Goal: Task Accomplishment & Management: Use online tool/utility

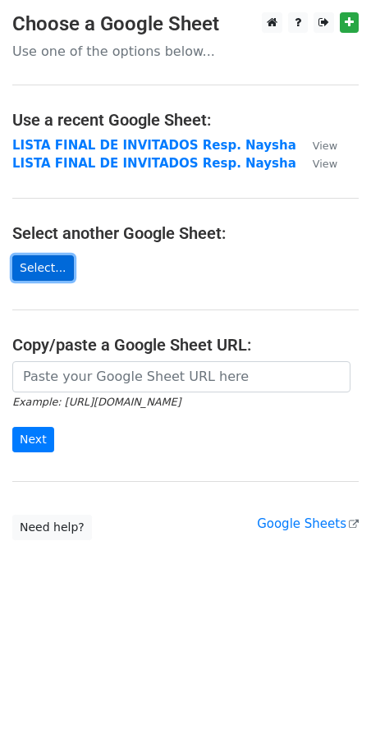
click at [55, 273] on link "Select..." at bounding box center [43, 267] width 62 height 25
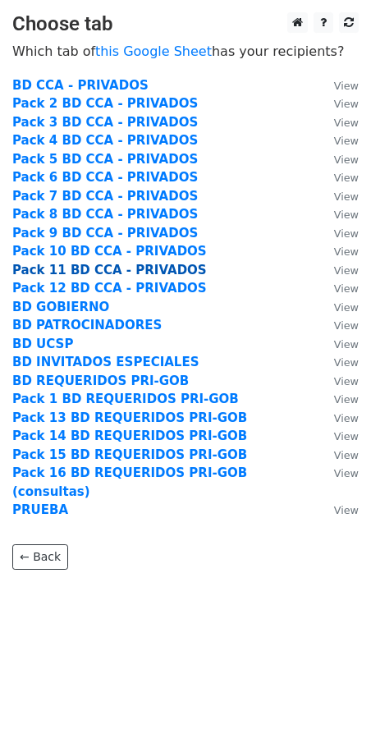
click at [81, 269] on strong "Pack 11 BD CCA - PRIVADOS" at bounding box center [109, 270] width 195 height 15
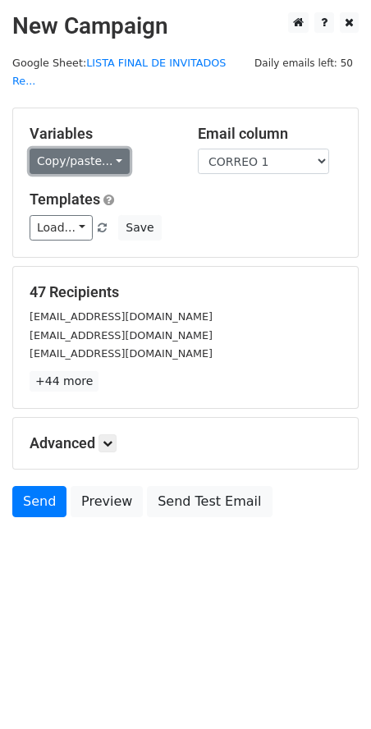
click at [94, 149] on link "Copy/paste..." at bounding box center [80, 161] width 100 height 25
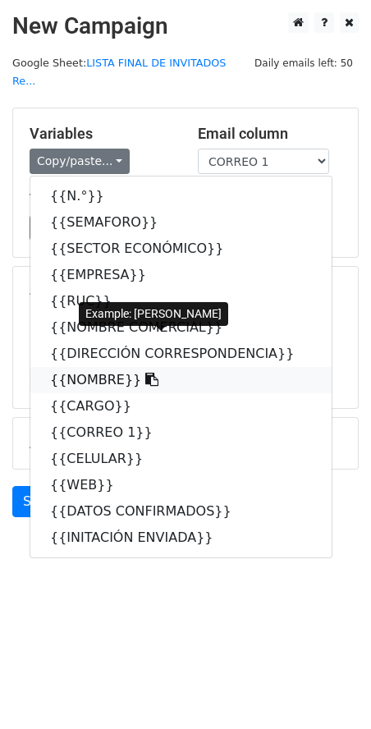
click at [93, 367] on link "{{NOMBRE}}" at bounding box center [180, 380] width 301 height 26
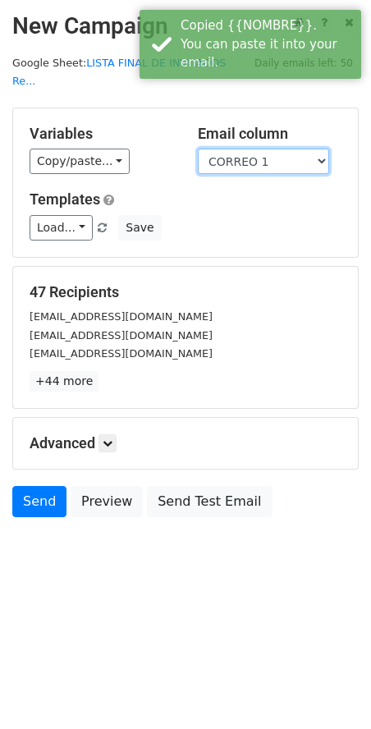
click at [270, 149] on select "N.° SEMAFORO SECTOR ECONÓMICO EMPRESA RUC NOMBRE COMERCIAL DIRECCIÓN CORRESPOND…" at bounding box center [263, 161] width 131 height 25
click at [198, 149] on select "N.° SEMAFORO SECTOR ECONÓMICO EMPRESA RUC NOMBRE COMERCIAL DIRECCIÓN CORRESPOND…" at bounding box center [263, 161] width 131 height 25
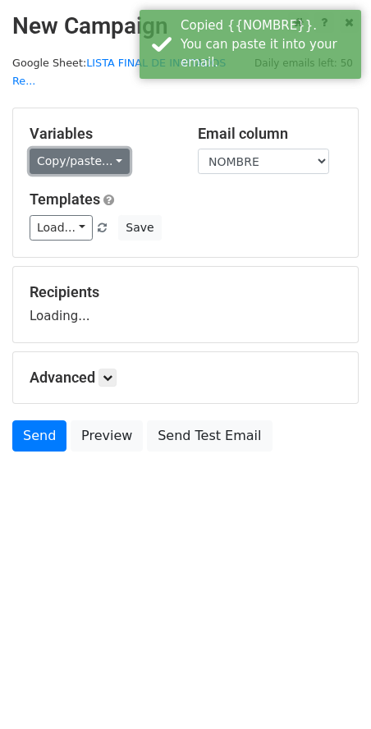
click at [79, 149] on link "Copy/paste..." at bounding box center [80, 161] width 100 height 25
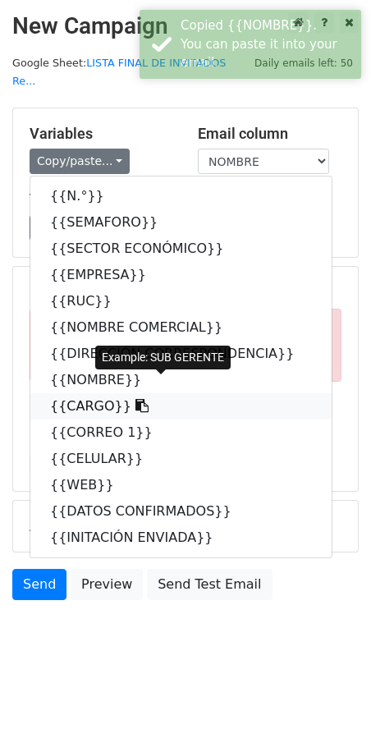
click at [69, 393] on link "{{CARGO}}" at bounding box center [180, 406] width 301 height 26
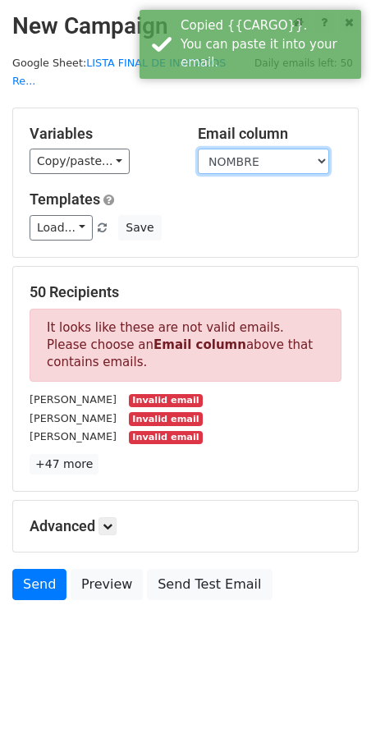
click at [240, 149] on select "N.° SEMAFORO SECTOR ECONÓMICO EMPRESA RUC NOMBRE COMERCIAL DIRECCIÓN CORRESPOND…" at bounding box center [263, 161] width 131 height 25
click at [198, 149] on select "N.° SEMAFORO SECTOR ECONÓMICO EMPRESA RUC NOMBRE COMERCIAL DIRECCIÓN CORRESPOND…" at bounding box center [263, 161] width 131 height 25
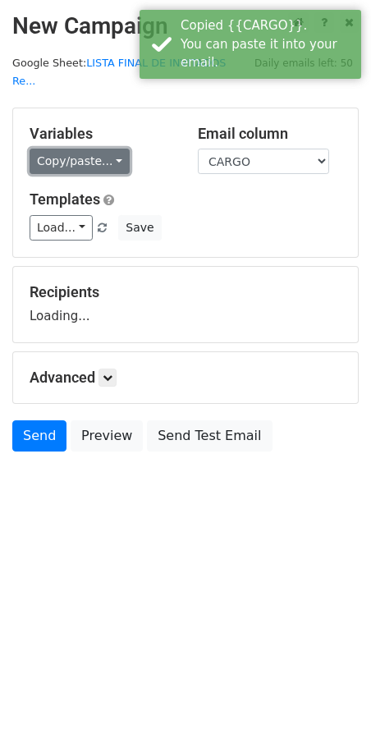
click at [67, 149] on link "Copy/paste..." at bounding box center [80, 161] width 100 height 25
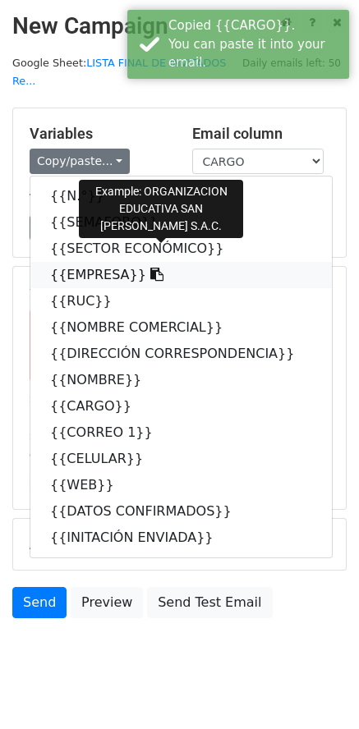
click at [74, 262] on link "{{EMPRESA}}" at bounding box center [180, 275] width 301 height 26
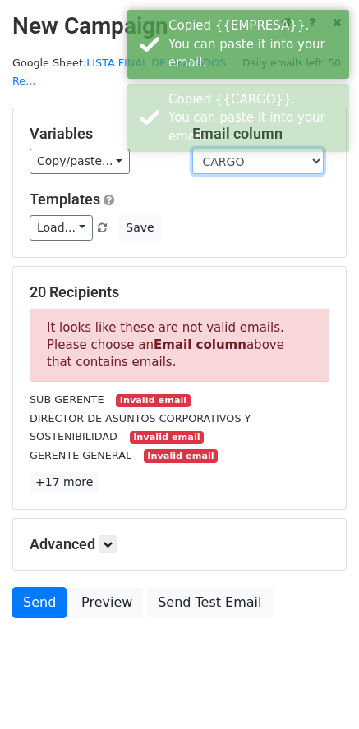
click at [236, 149] on select "N.° SEMAFORO SECTOR ECONÓMICO EMPRESA RUC NOMBRE COMERCIAL DIRECCIÓN CORRESPOND…" at bounding box center [257, 161] width 131 height 25
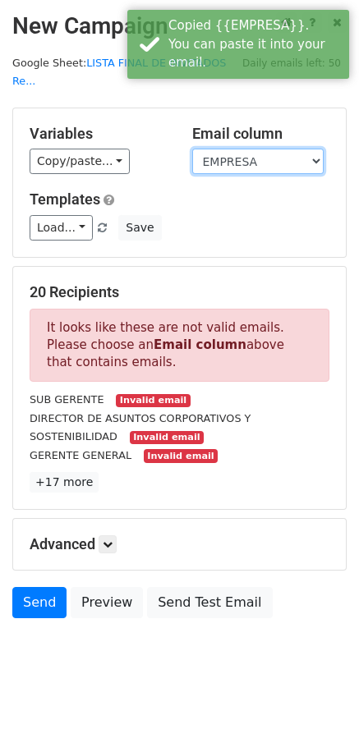
click at [192, 149] on select "N.° SEMAFORO SECTOR ECONÓMICO EMPRESA RUC NOMBRE COMERCIAL DIRECCIÓN CORRESPOND…" at bounding box center [257, 161] width 131 height 25
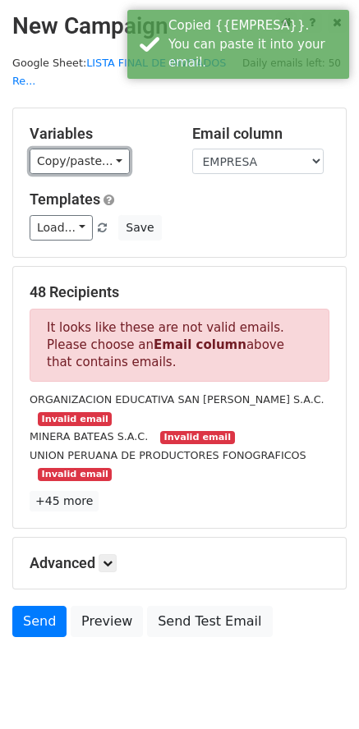
click at [85, 149] on link "Copy/paste..." at bounding box center [80, 161] width 100 height 25
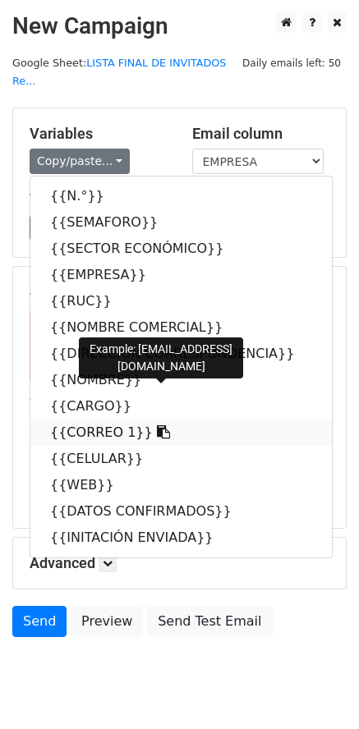
click at [63, 420] on link "{{CORREO 1}}" at bounding box center [180, 433] width 301 height 26
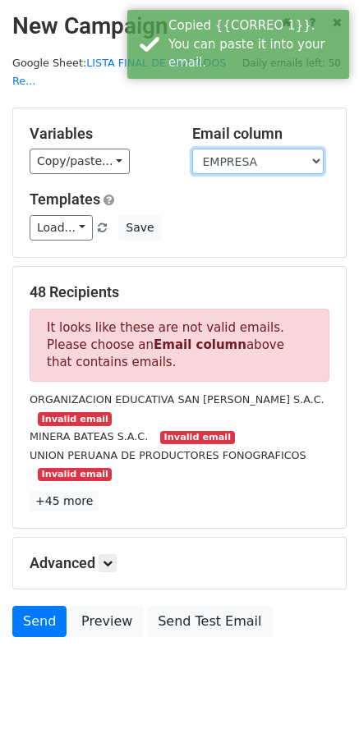
drag, startPoint x: 252, startPoint y: 138, endPoint x: 252, endPoint y: 152, distance: 14.0
click at [252, 149] on select "N.° SEMAFORO SECTOR ECONÓMICO EMPRESA RUC NOMBRE COMERCIAL DIRECCIÓN CORRESPOND…" at bounding box center [257, 161] width 131 height 25
select select "CORREO 1"
click at [192, 149] on select "N.° SEMAFORO SECTOR ECONÓMICO EMPRESA RUC NOMBRE COMERCIAL DIRECCIÓN CORRESPOND…" at bounding box center [257, 161] width 131 height 25
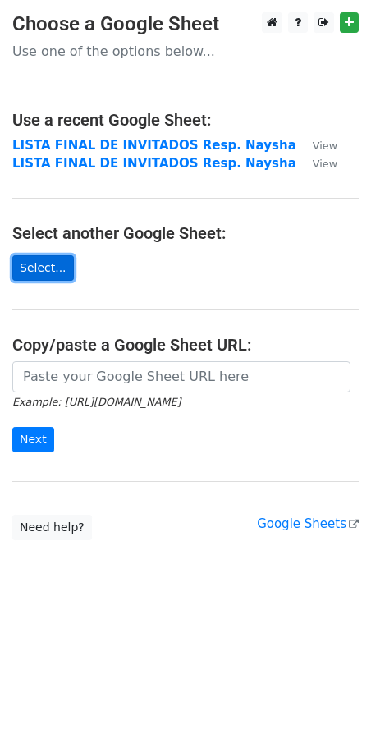
click at [52, 269] on link "Select..." at bounding box center [43, 267] width 62 height 25
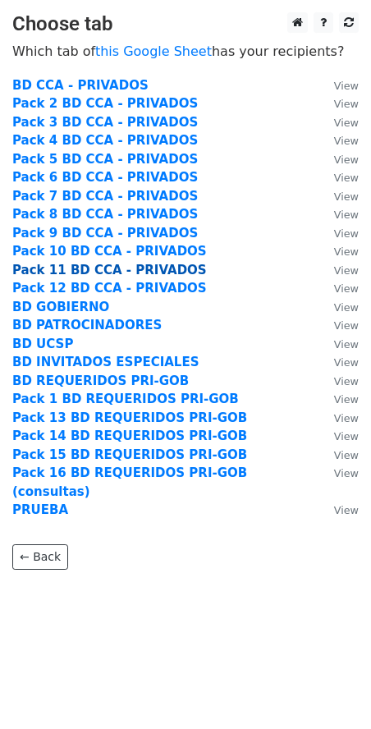
click at [63, 265] on strong "Pack 11 BD CCA - PRIVADOS" at bounding box center [109, 270] width 195 height 15
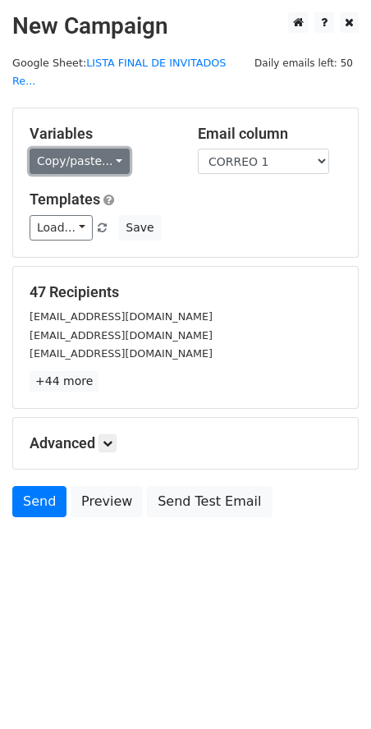
click at [97, 149] on link "Copy/paste..." at bounding box center [80, 161] width 100 height 25
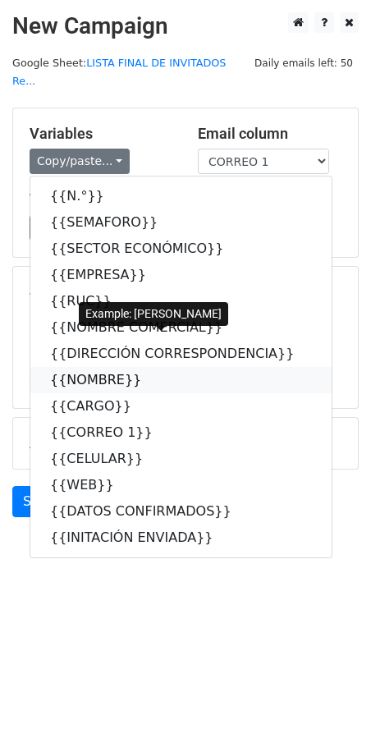
drag, startPoint x: 87, startPoint y: 357, endPoint x: 105, endPoint y: 331, distance: 31.9
click at [89, 367] on link "{{NOMBRE}}" at bounding box center [180, 380] width 301 height 26
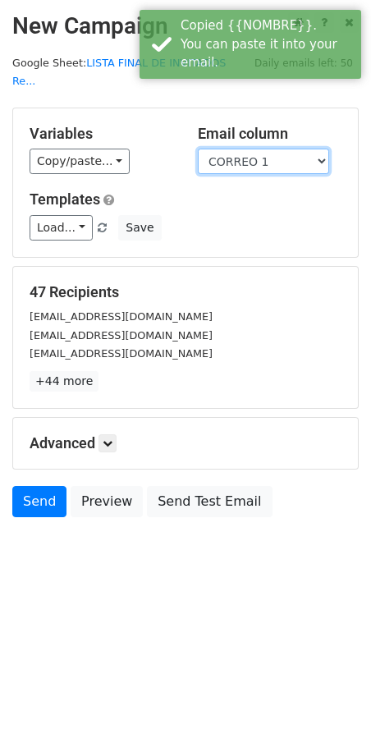
click at [236, 149] on select "N.° SEMAFORO SECTOR ECONÓMICO EMPRESA RUC NOMBRE COMERCIAL DIRECCIÓN CORRESPOND…" at bounding box center [263, 161] width 131 height 25
click at [198, 149] on select "N.° SEMAFORO SECTOR ECONÓMICO EMPRESA RUC NOMBRE COMERCIAL DIRECCIÓN CORRESPOND…" at bounding box center [263, 161] width 131 height 25
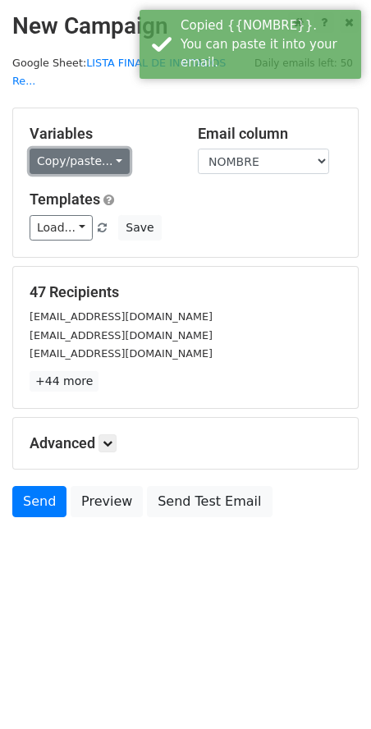
click at [76, 149] on link "Copy/paste..." at bounding box center [80, 161] width 100 height 25
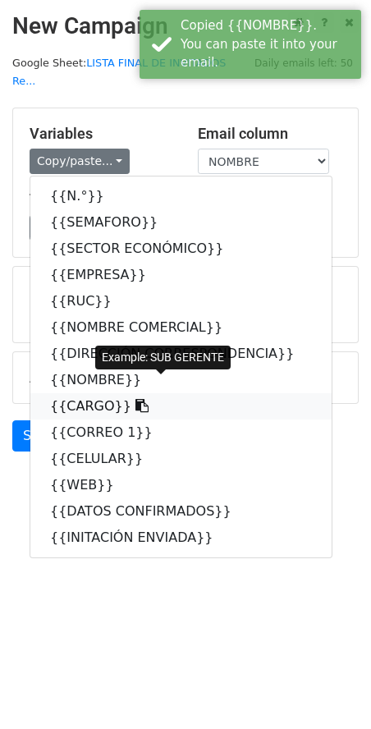
click at [81, 393] on link "{{CARGO}}" at bounding box center [180, 406] width 301 height 26
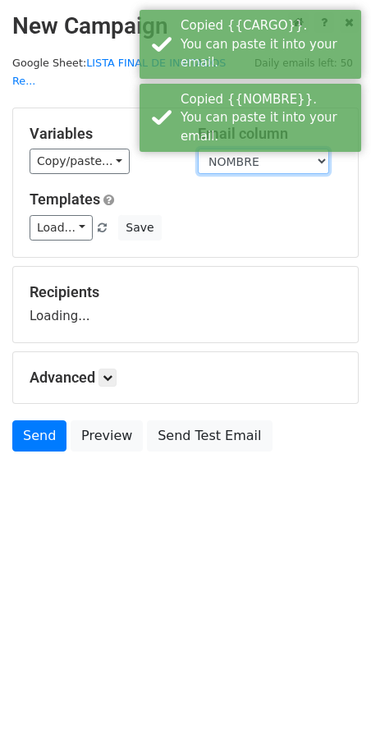
click at [218, 149] on select "N.° SEMAFORO SECTOR ECONÓMICO EMPRESA RUC NOMBRE COMERCIAL DIRECCIÓN CORRESPOND…" at bounding box center [263, 161] width 131 height 25
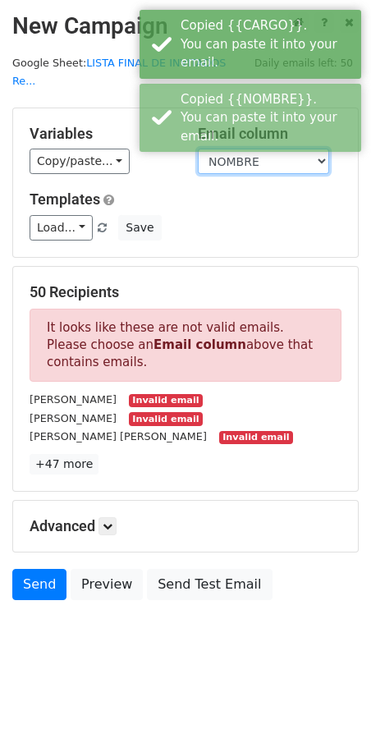
click at [198, 149] on select "N.° SEMAFORO SECTOR ECONÓMICO EMPRESA RUC NOMBRE COMERCIAL DIRECCIÓN CORRESPOND…" at bounding box center [263, 161] width 131 height 25
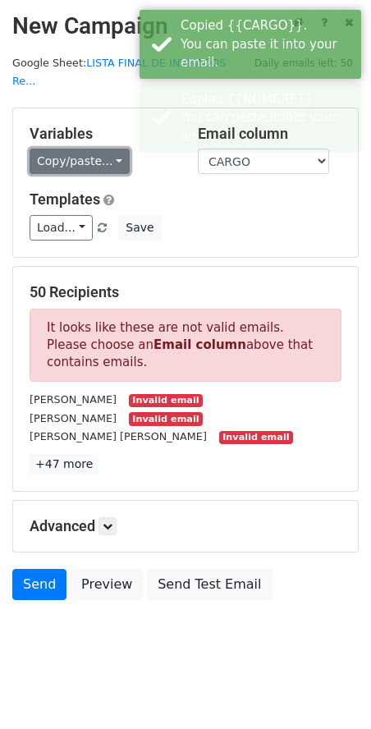
click at [87, 149] on link "Copy/paste..." at bounding box center [80, 161] width 100 height 25
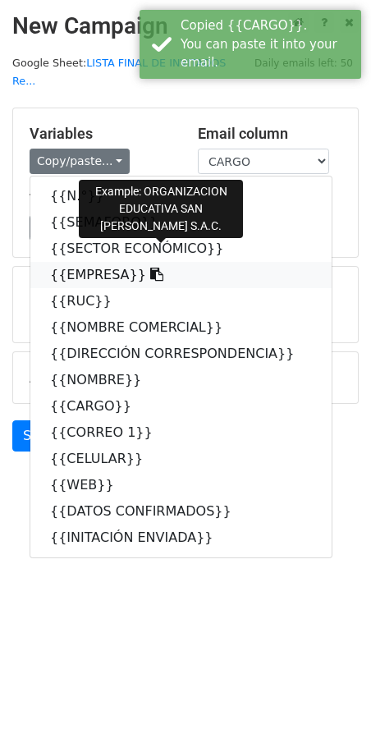
click at [85, 262] on link "{{EMPRESA}}" at bounding box center [180, 275] width 301 height 26
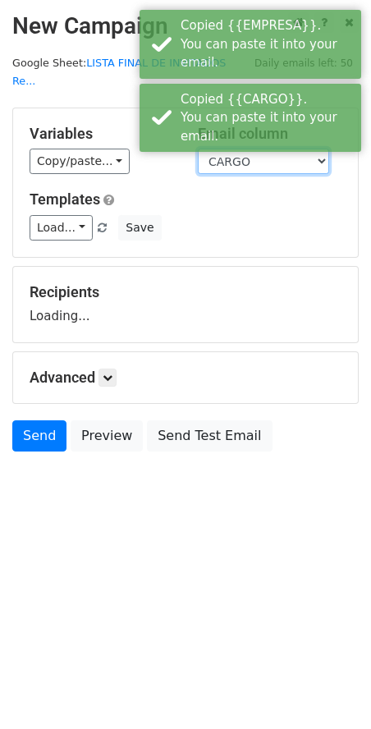
click at [227, 149] on select "N.° SEMAFORO SECTOR ECONÓMICO EMPRESA RUC NOMBRE COMERCIAL DIRECCIÓN CORRESPOND…" at bounding box center [263, 161] width 131 height 25
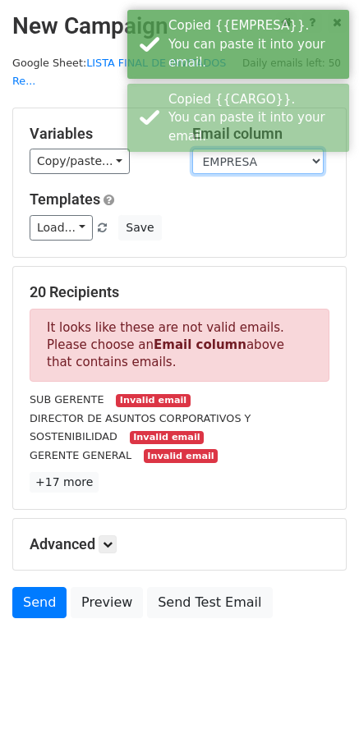
click at [192, 149] on select "N.° SEMAFORO SECTOR ECONÓMICO EMPRESA RUC NOMBRE COMERCIAL DIRECCIÓN CORRESPOND…" at bounding box center [257, 161] width 131 height 25
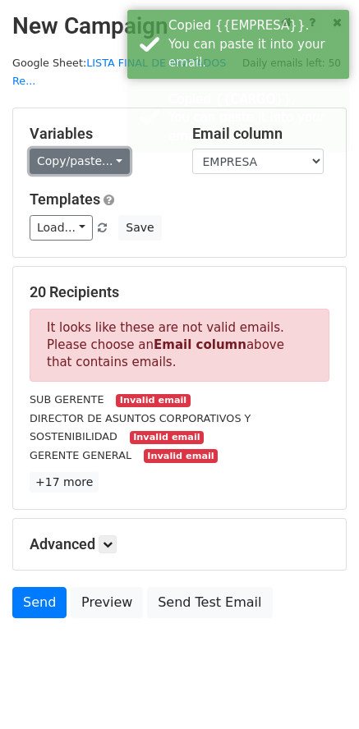
click at [90, 149] on link "Copy/paste..." at bounding box center [80, 161] width 100 height 25
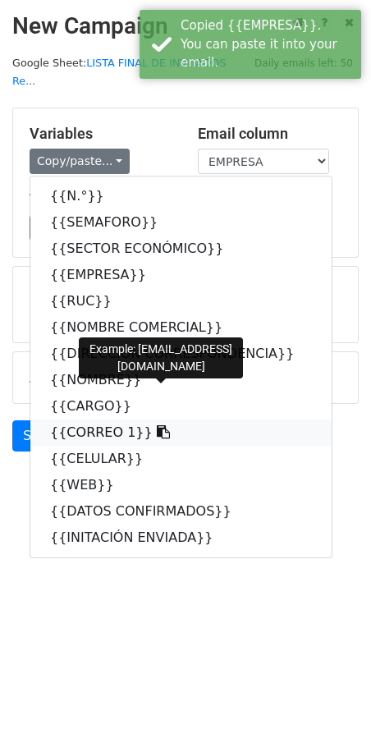
click at [89, 420] on link "{{CORREO 1}}" at bounding box center [180, 433] width 301 height 26
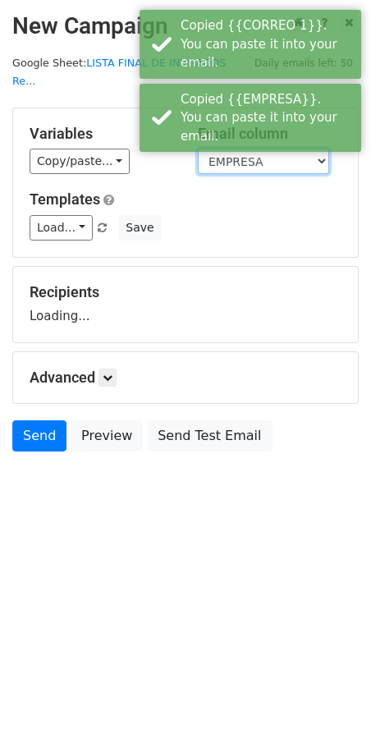
click at [238, 149] on select "N.° SEMAFORO SECTOR ECONÓMICO EMPRESA RUC NOMBRE COMERCIAL DIRECCIÓN CORRESPOND…" at bounding box center [263, 161] width 131 height 25
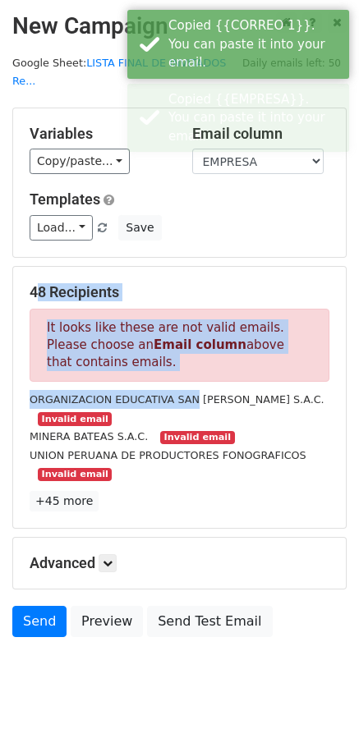
drag, startPoint x: 182, startPoint y: 365, endPoint x: 247, endPoint y: 177, distance: 199.7
click at [244, 197] on form "Variables Copy/paste... {{N.°}} {{SEMAFORO}} {{SECTOR ECONÓMICO}} {{EMPRESA}} {…" at bounding box center [179, 377] width 334 height 538
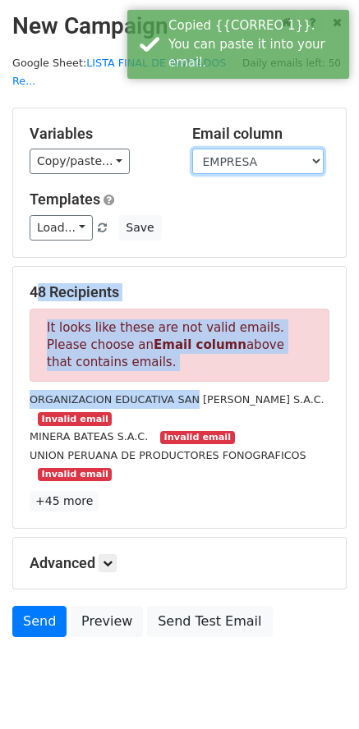
click at [241, 149] on select "N.° SEMAFORO SECTOR ECONÓMICO EMPRESA RUC NOMBRE COMERCIAL DIRECCIÓN CORRESPOND…" at bounding box center [257, 161] width 131 height 25
select select "CORREO 1"
click at [192, 149] on select "N.° SEMAFORO SECTOR ECONÓMICO EMPRESA RUC NOMBRE COMERCIAL DIRECCIÓN CORRESPOND…" at bounding box center [257, 161] width 131 height 25
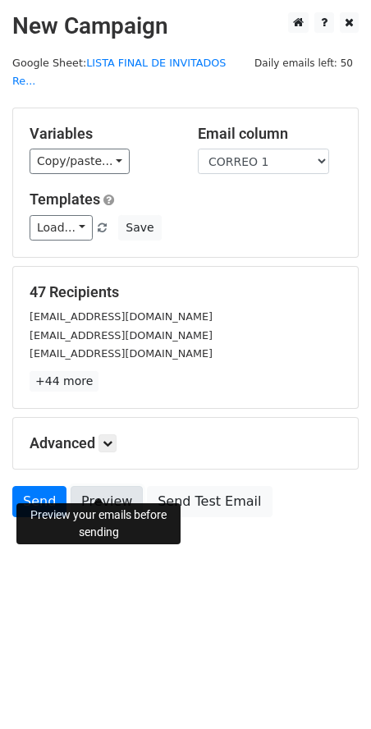
click at [108, 486] on link "Preview" at bounding box center [107, 501] width 72 height 31
click at [103, 486] on link "Preview" at bounding box center [107, 501] width 72 height 31
click at [99, 493] on link "Preview" at bounding box center [107, 501] width 72 height 31
click at [100, 486] on link "Preview" at bounding box center [107, 501] width 72 height 31
